Goal: Use online tool/utility: Utilize a website feature to perform a specific function

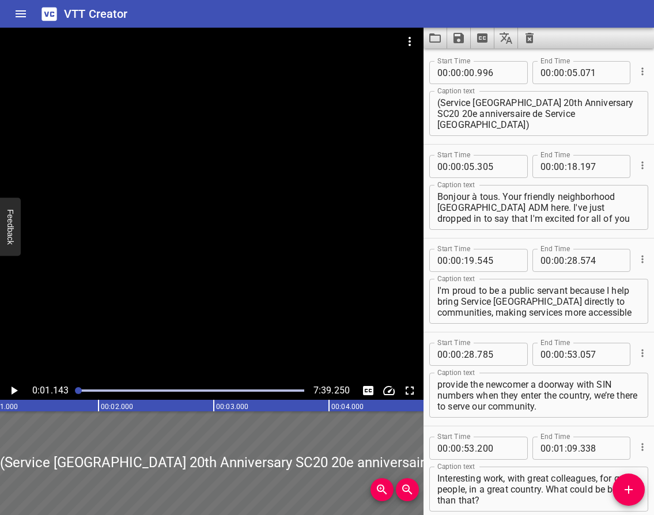
click at [495, 195] on textarea "Bonjour à tous. Your friendly neighborhood [GEOGRAPHIC_DATA] ADM here. I've jus…" at bounding box center [538, 207] width 203 height 33
drag, startPoint x: 500, startPoint y: 197, endPoint x: 433, endPoint y: 199, distance: 66.3
click at [435, 199] on div "Bonjour à tous. Your friendly neighborhood [GEOGRAPHIC_DATA] ADM here. I've jus…" at bounding box center [538, 207] width 219 height 45
paste textarea "Hello everyone."
type textarea "Hello everyone. Your friendly neighborhood [GEOGRAPHIC_DATA] ADM here. I've jus…"
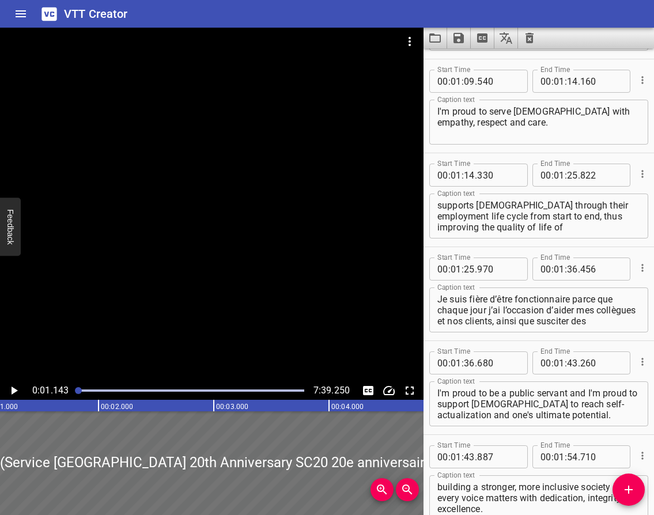
scroll to position [22, 0]
click at [527, 323] on textarea "Je suis fière d’être fonctionnaire parce que chaque jour j’ai l’occasion d’aide…" at bounding box center [538, 310] width 203 height 33
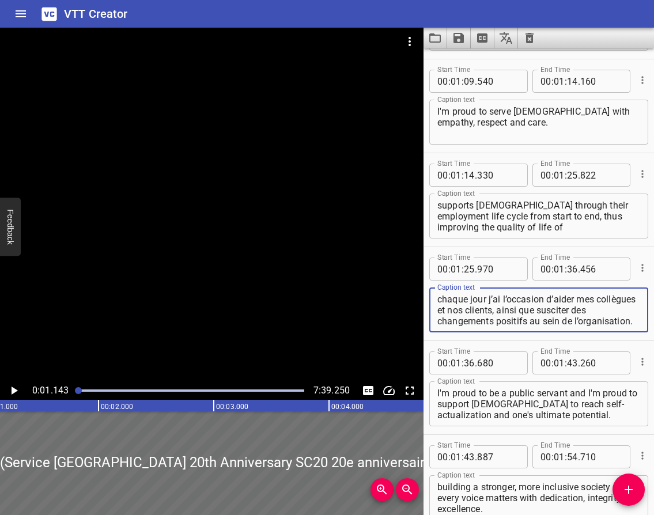
scroll to position [0, 0]
drag, startPoint x: 505, startPoint y: 323, endPoint x: 436, endPoint y: 289, distance: 76.6
click at [436, 289] on div "Je suis fière d’être fonctionnaire parce que chaque jour j’ai l’occasion d’aide…" at bounding box center [538, 310] width 219 height 45
paste textarea "I’m proud to be a public servant because every day I have the opportunity to he…"
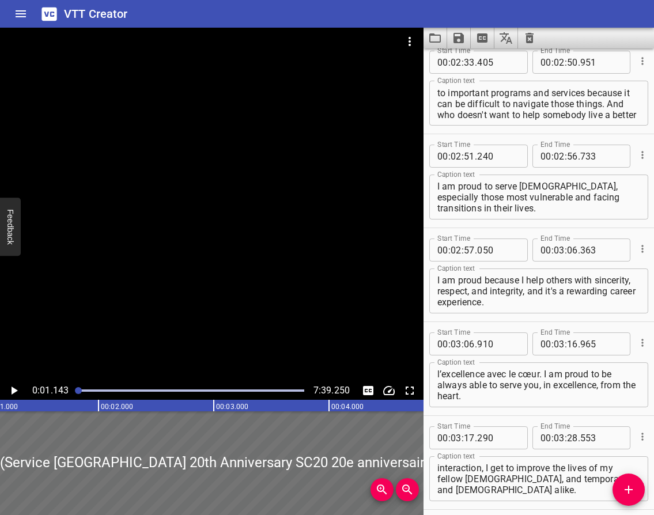
scroll to position [1383, 0]
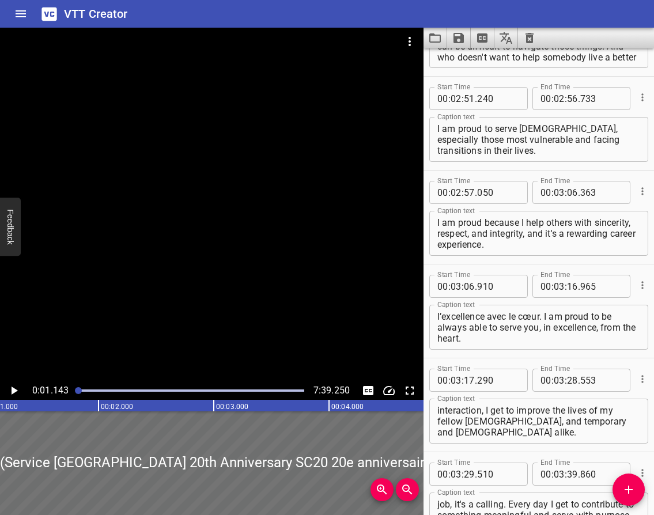
type textarea "I’m proud to be a public servant because every day I have the opportunity to he…"
drag, startPoint x: 463, startPoint y: 315, endPoint x: 456, endPoint y: 318, distance: 7.3
click at [463, 315] on textarea "Je suis fier de pouvoir toujours vous servir dans l’excellence avec le cœur. I …" at bounding box center [538, 327] width 203 height 33
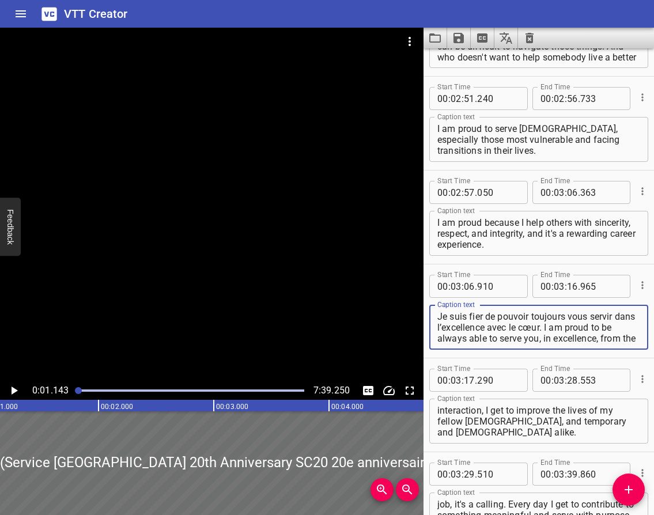
drag, startPoint x: 439, startPoint y: 317, endPoint x: 565, endPoint y: 332, distance: 127.1
click at [565, 332] on textarea "Je suis fier de pouvoir toujours vous servir dans l’excellence avec le cœur. I …" at bounding box center [538, 327] width 203 height 33
paste textarea "I am proud to always be able to serve you, in excellence, from the heart."
click at [525, 329] on textarea "I am proud to always be able to serve you, in excellence, from the heart. I am …" at bounding box center [538, 327] width 203 height 33
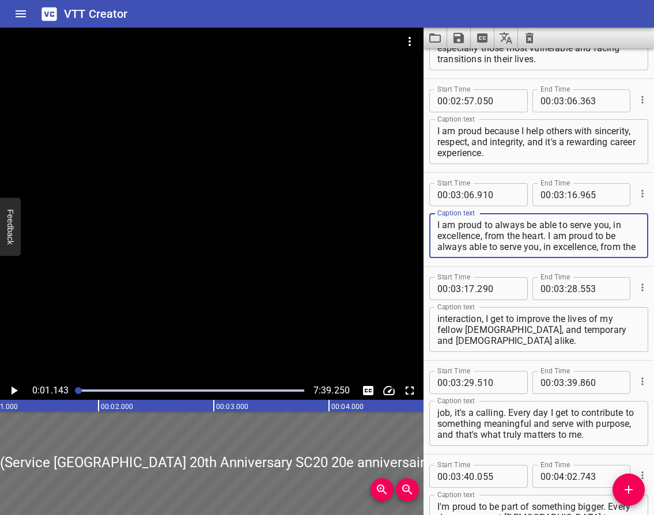
scroll to position [1614, 0]
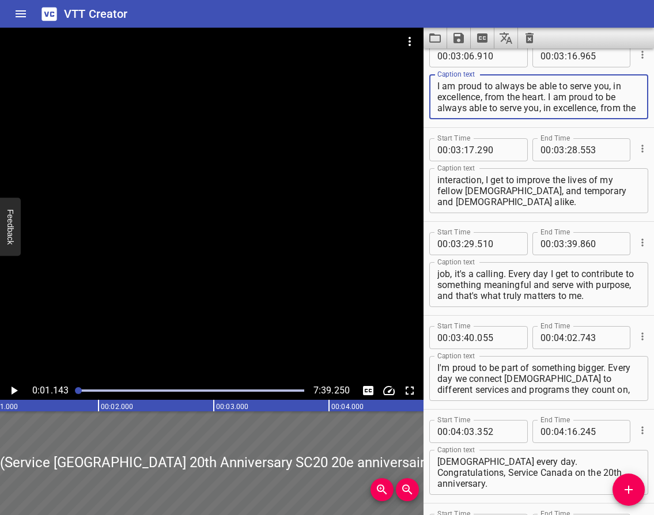
type textarea "I am proud to always be able to serve you, in excellence, from the heart. I am …"
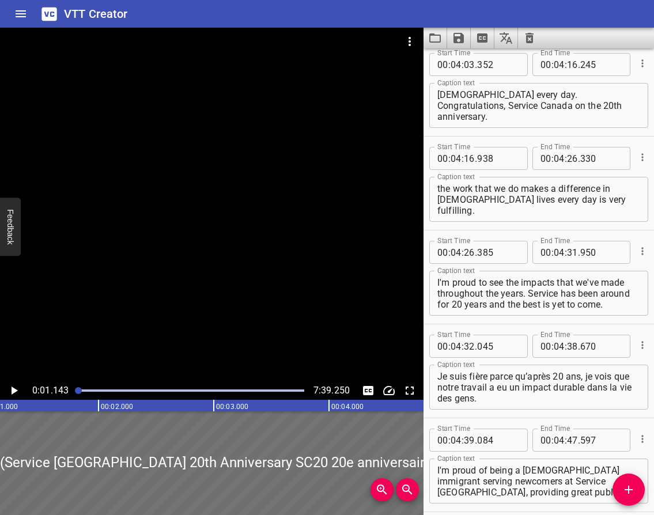
scroll to position [2017, 0]
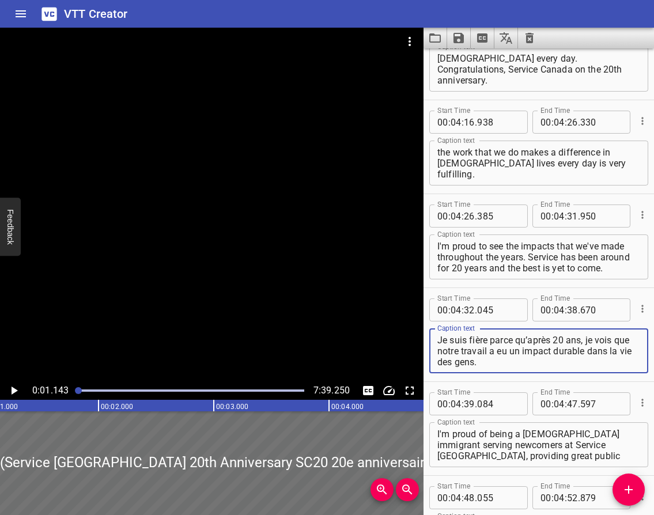
drag, startPoint x: 479, startPoint y: 365, endPoint x: 437, endPoint y: 342, distance: 48.3
click at [437, 342] on div "Je suis fière parce qu’après 20 ans, je vois que notre travail a eu un impact d…" at bounding box center [538, 351] width 219 height 45
paste textarea "I am proud because, after 20 years, I can see that our work has had a lasting i…"
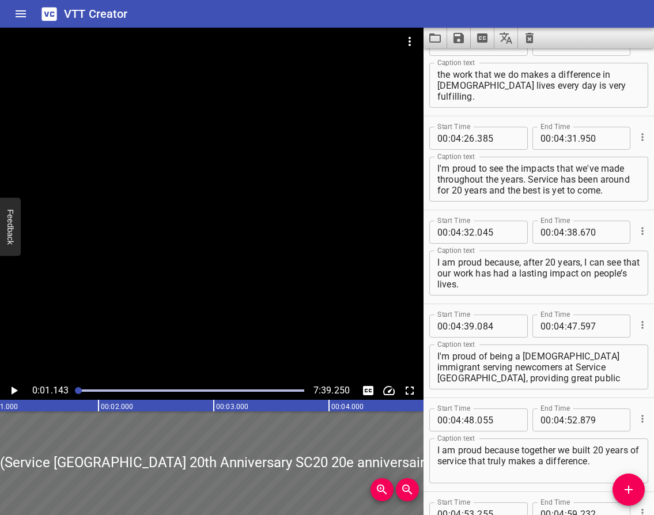
scroll to position [2075, 0]
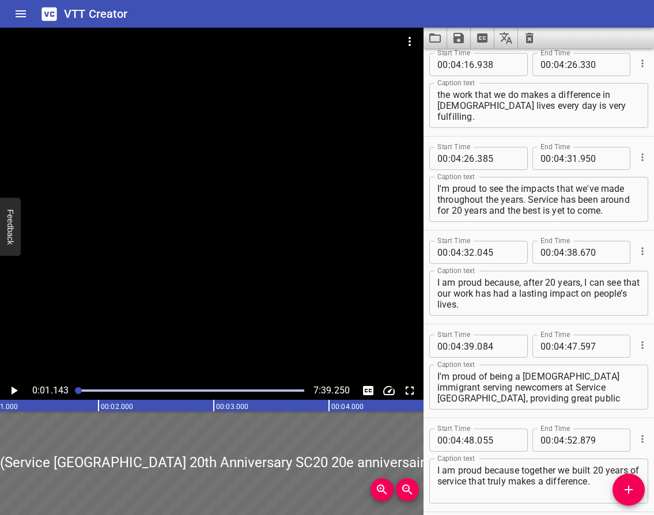
click at [437, 282] on textarea "I am proud because, after 20 years, I can see that our work has had a lasting i…" at bounding box center [538, 293] width 203 height 33
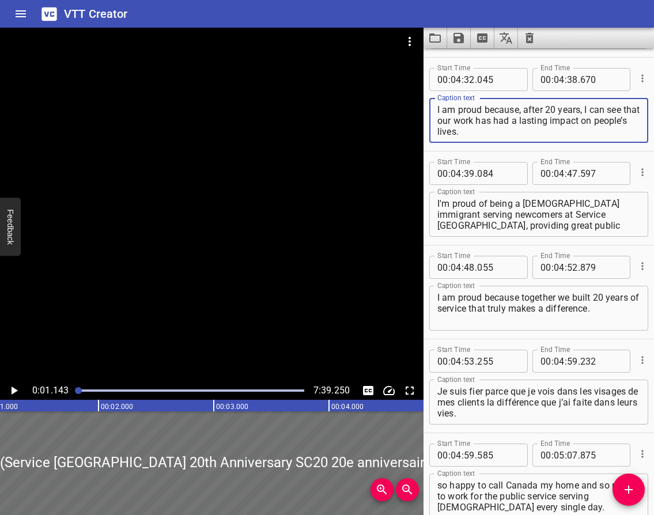
scroll to position [2306, 0]
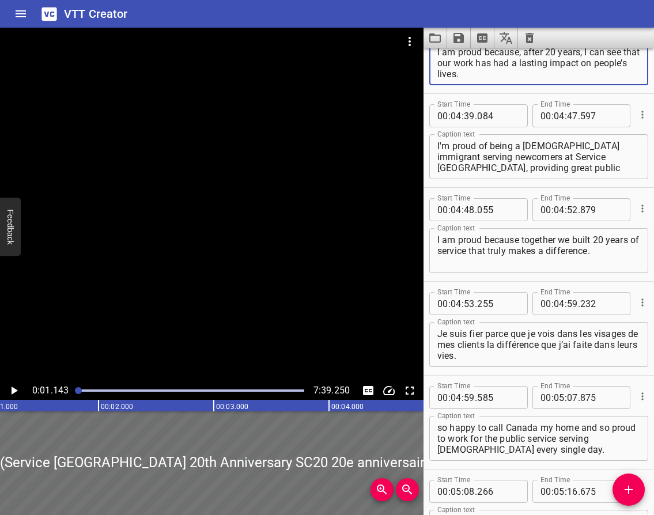
type textarea "I am proud because, after 20 years, I can see that our work has had a lasting i…"
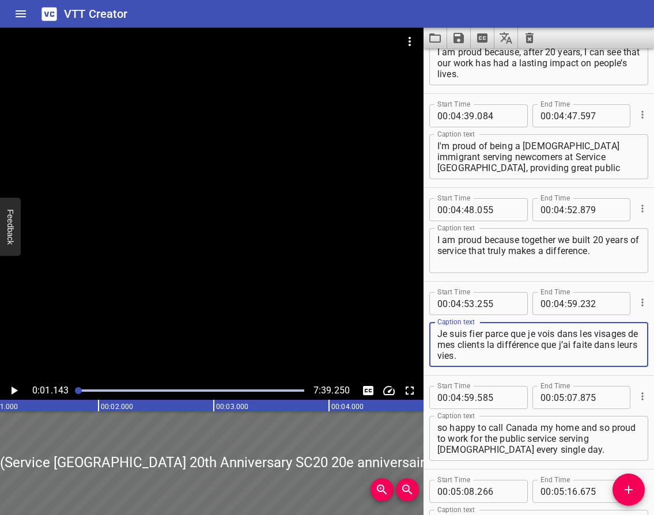
drag, startPoint x: 489, startPoint y: 354, endPoint x: 431, endPoint y: 335, distance: 61.6
click at [431, 335] on div "Je suis fier parce que je vois dans les visages de mes clients la différence qu…" at bounding box center [538, 344] width 219 height 45
paste textarea "I am proud because I see in my clients’ faces the difference I’ve made in their…"
type textarea "I am proud because I see in my clients’ faces the difference I’ve made in their…"
click at [460, 39] on icon "Save captions to file" at bounding box center [459, 38] width 14 height 14
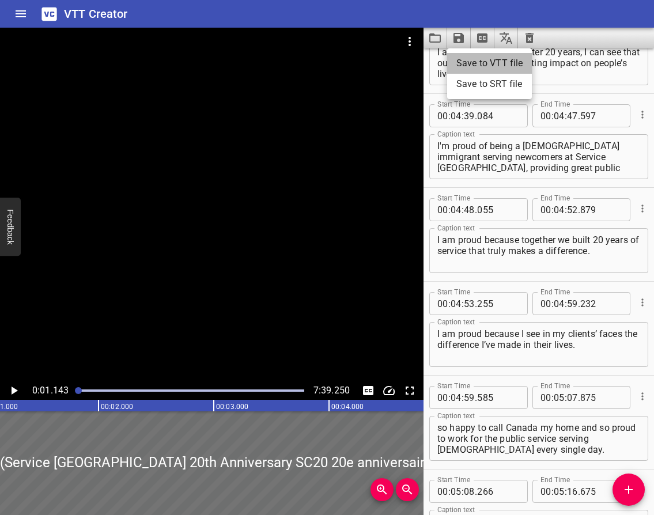
click at [477, 59] on li "Save to VTT file" at bounding box center [489, 63] width 85 height 21
